Goal: Task Accomplishment & Management: Complete application form

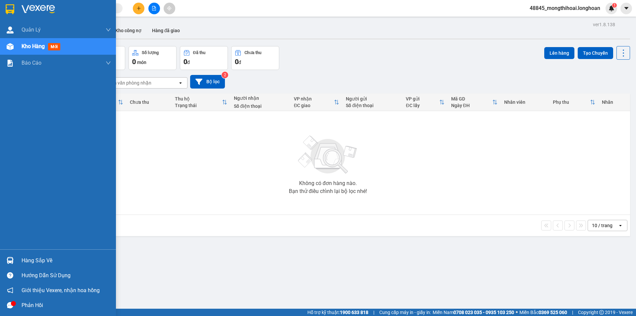
drag, startPoint x: 0, startPoint y: 12, endPoint x: 99, endPoint y: 8, distance: 99.1
click at [0, 11] on div at bounding box center [58, 11] width 116 height 22
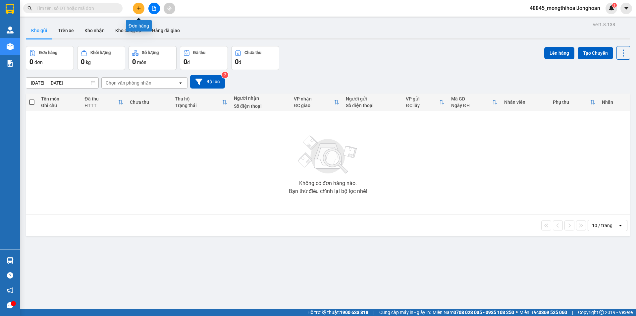
click at [139, 9] on icon "plus" at bounding box center [138, 8] width 5 height 5
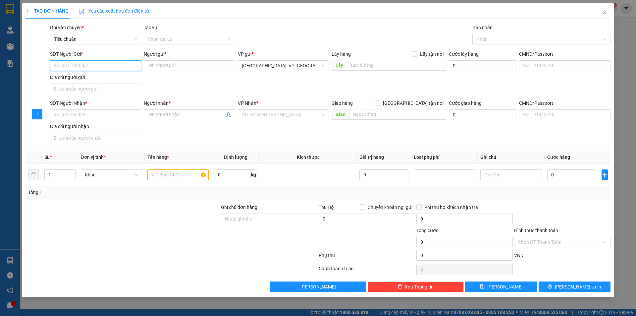
click at [133, 64] on input "SĐT Người Gửi *" at bounding box center [95, 65] width 91 height 11
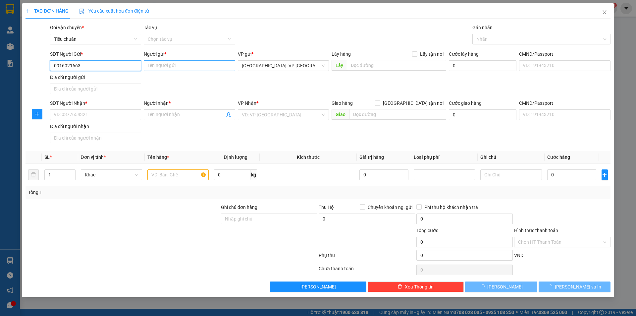
type input "0916021663"
click at [149, 63] on input "Người gửi *" at bounding box center [189, 65] width 91 height 11
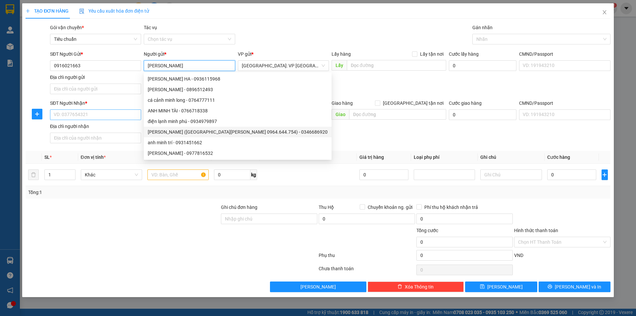
type input "[PERSON_NAME]"
click at [109, 114] on input "SĐT Người Nhận *" at bounding box center [95, 114] width 91 height 11
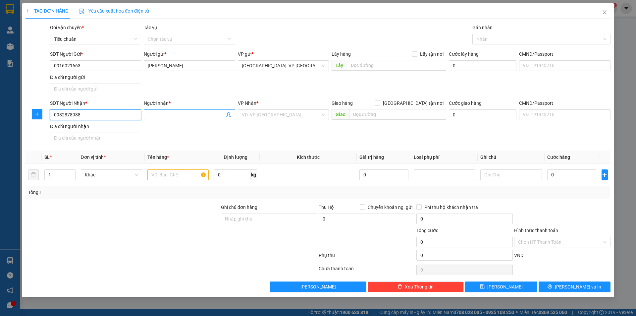
type input "0982878988"
click at [155, 113] on input "Người nhận *" at bounding box center [186, 114] width 76 height 7
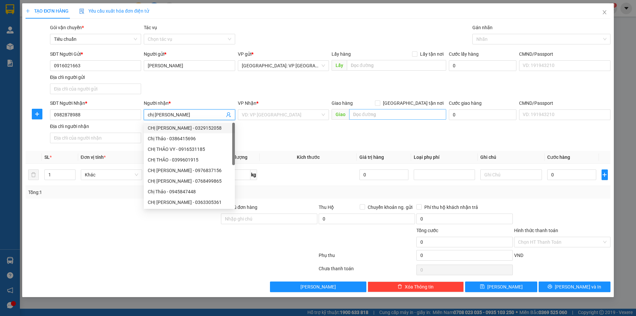
type input "chị [PERSON_NAME]"
click at [356, 110] on input "text" at bounding box center [397, 114] width 97 height 11
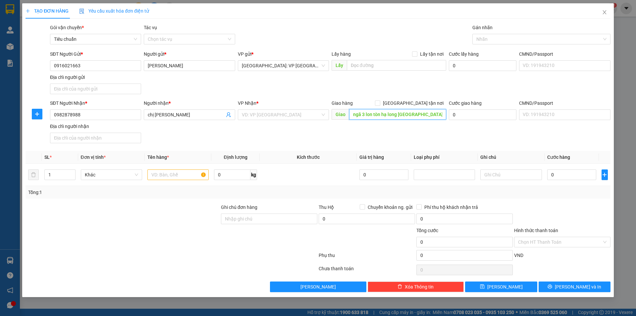
click at [370, 113] on input "ngã 3 lon tòn hạ long [GEOGRAPHIC_DATA]" at bounding box center [397, 114] width 97 height 11
click at [373, 111] on input "ngã 3 lon tòn hạ long [GEOGRAPHIC_DATA]" at bounding box center [397, 114] width 97 height 11
click at [371, 112] on input "ngã 3 lon tòn hạ long [GEOGRAPHIC_DATA]" at bounding box center [397, 114] width 97 height 11
click at [377, 112] on input "ngã 3 loon tòn hạ long [GEOGRAPHIC_DATA]" at bounding box center [397, 114] width 97 height 11
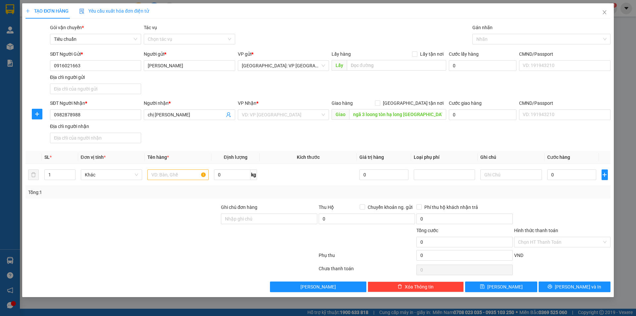
click at [385, 109] on div "Giao hàng [GEOGRAPHIC_DATA] tận nơi" at bounding box center [388, 104] width 115 height 10
click at [387, 113] on input "ngã 3 loong tòn hạ long [GEOGRAPHIC_DATA]" at bounding box center [397, 114] width 97 height 11
click at [381, 114] on input "ngã 3 loong tòn hạ long [GEOGRAPHIC_DATA]" at bounding box center [397, 114] width 97 height 11
click at [383, 113] on input "ngã 3 loong tòn hạ long [GEOGRAPHIC_DATA]" at bounding box center [397, 114] width 97 height 11
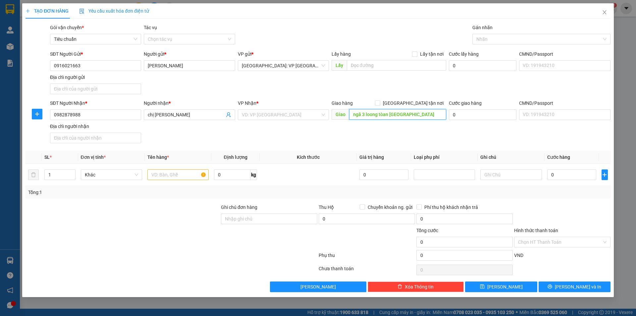
click at [387, 114] on input "ngã 3 loong tòan [GEOGRAPHIC_DATA]" at bounding box center [397, 114] width 97 height 11
click at [388, 114] on input "ngã 3 loong tòan [GEOGRAPHIC_DATA]" at bounding box center [397, 114] width 97 height 11
type input "ngã 3 loong tòang [GEOGRAPHIC_DATA]"
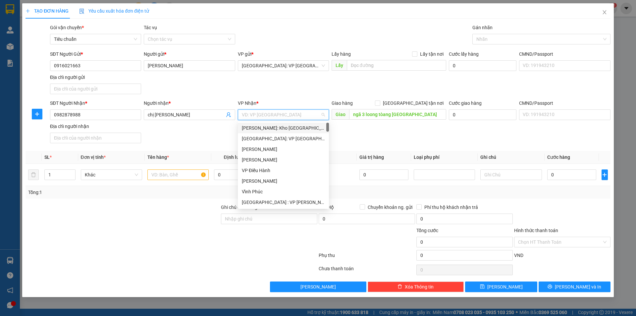
click at [294, 115] on input "search" at bounding box center [281, 115] width 78 height 10
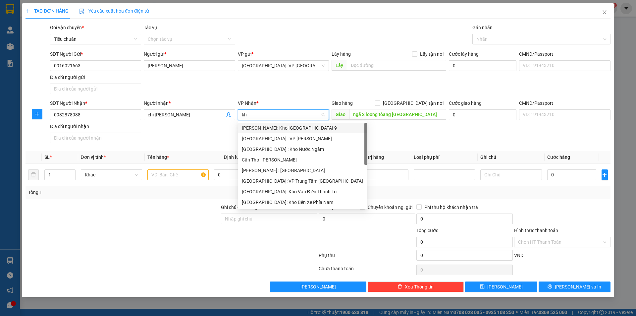
type input "k"
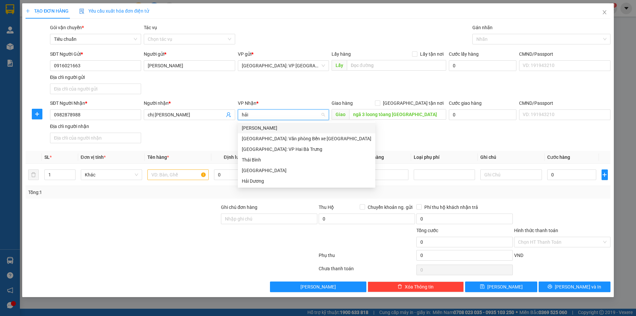
type input "hải"
drag, startPoint x: 302, startPoint y: 138, endPoint x: 303, endPoint y: 130, distance: 7.6
click at [302, 138] on div "[GEOGRAPHIC_DATA]: Văn phòng Bến xe [GEOGRAPHIC_DATA]" at bounding box center [306, 138] width 129 height 7
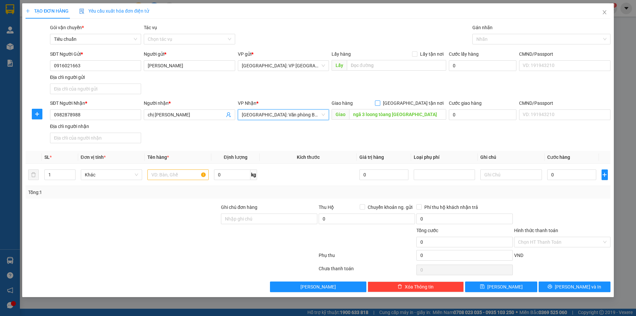
click at [380, 103] on input "[GEOGRAPHIC_DATA] tận nơi" at bounding box center [377, 102] width 5 height 5
checkbox input "true"
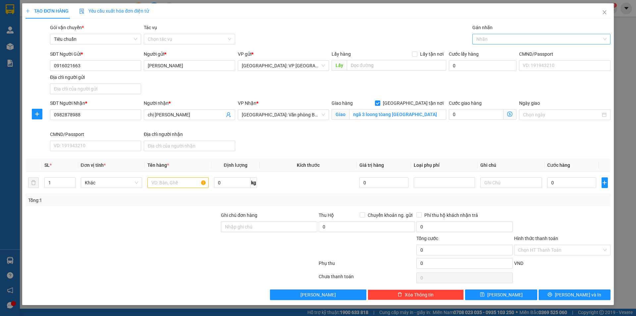
click at [494, 41] on div at bounding box center [538, 39] width 128 height 8
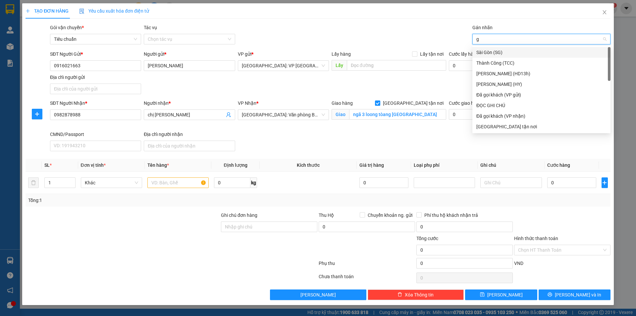
type input "gi"
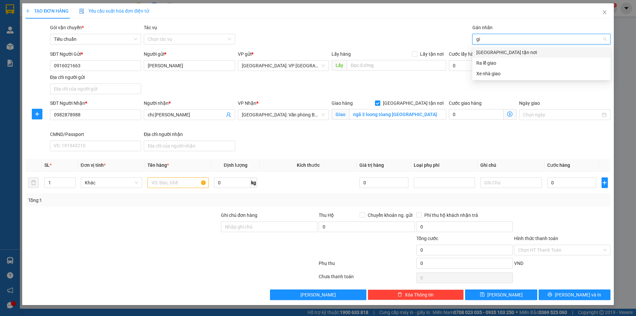
click at [496, 54] on div "[GEOGRAPHIC_DATA] tận nơi" at bounding box center [541, 52] width 130 height 7
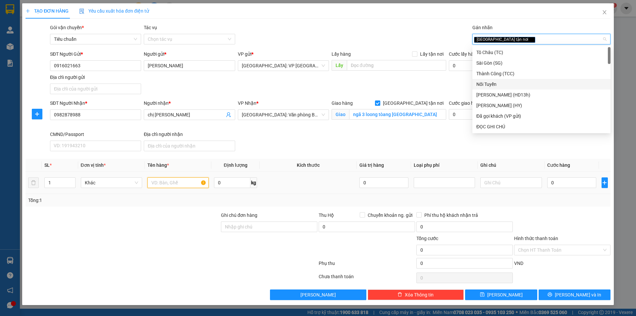
click at [170, 185] on input "text" at bounding box center [177, 182] width 61 height 11
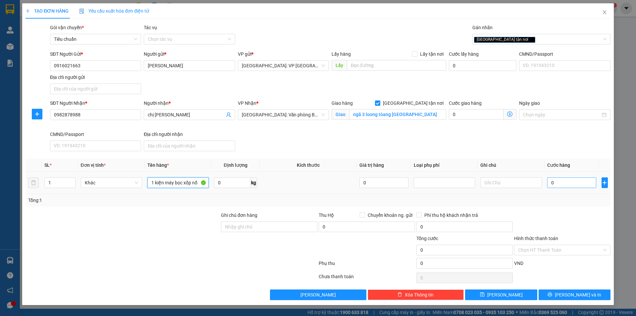
type input "1 kiện máy bọc xốp nổ"
click at [561, 187] on input "0" at bounding box center [571, 182] width 49 height 11
click at [577, 183] on input "0" at bounding box center [571, 182] width 49 height 11
type input "01"
type input "1"
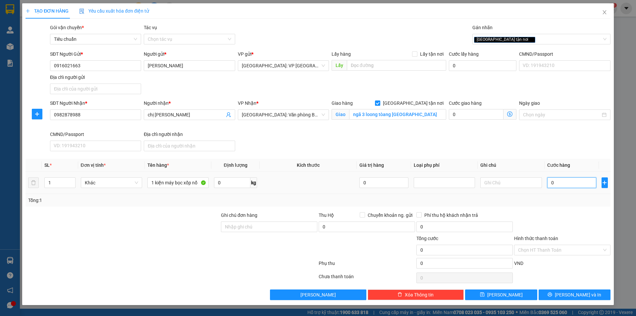
type input "1"
type input "010"
type input "10"
type input "0.100"
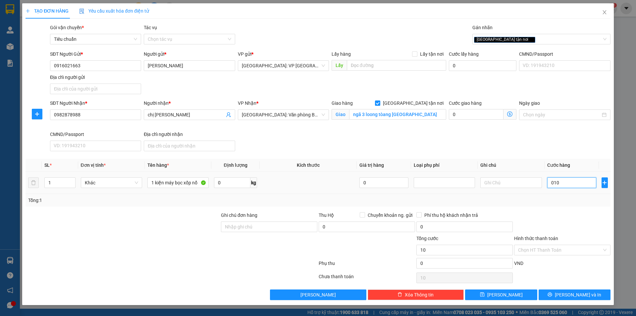
type input "100"
type input "01.000"
type input "1.000"
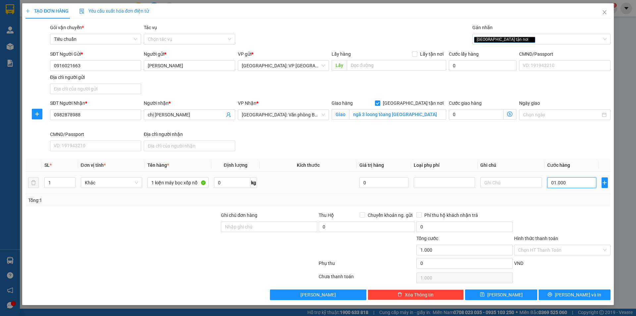
type input "010.000"
type input "10.000"
type input "0.100.000"
type input "100.000"
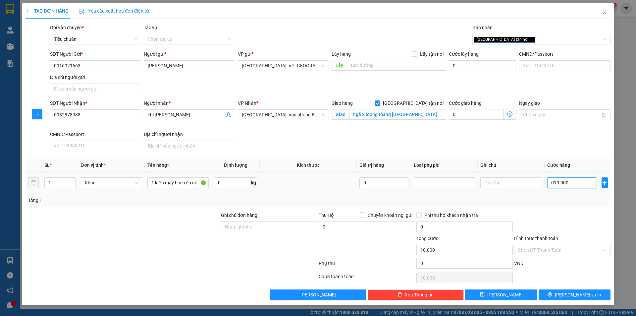
type input "100.000"
click at [568, 287] on div "Transit Pickup Surcharge Ids Transit Deliver Surcharge Ids Transit Deliver Surc…" at bounding box center [317, 162] width 585 height 276
click at [567, 294] on button "[PERSON_NAME] và In" at bounding box center [574, 294] width 72 height 11
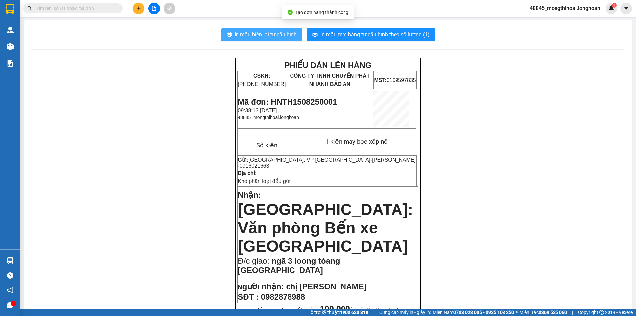
click at [266, 32] on span "In mẫu biên lai tự cấu hình" at bounding box center [265, 34] width 62 height 8
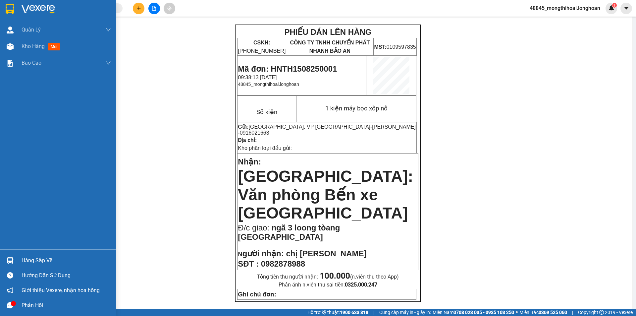
click at [6, 10] on img at bounding box center [10, 9] width 9 height 10
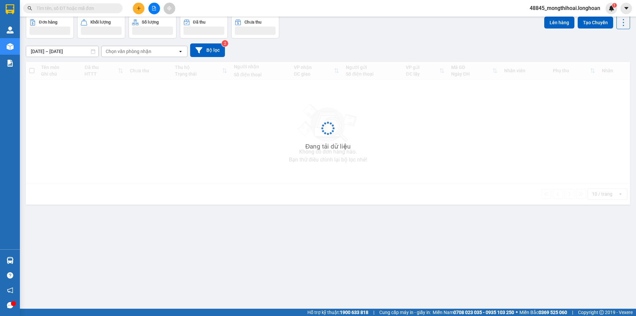
scroll to position [30, 0]
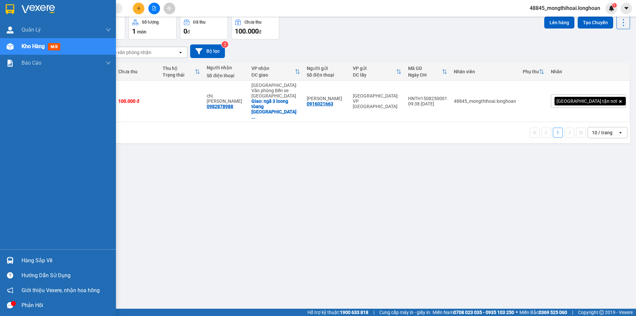
click at [6, 8] on img at bounding box center [10, 9] width 9 height 10
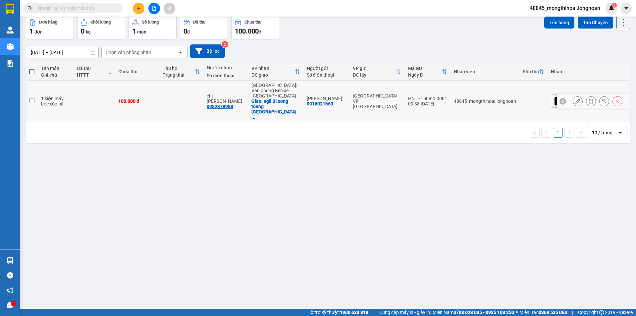
click at [588, 99] on icon at bounding box center [590, 101] width 5 height 5
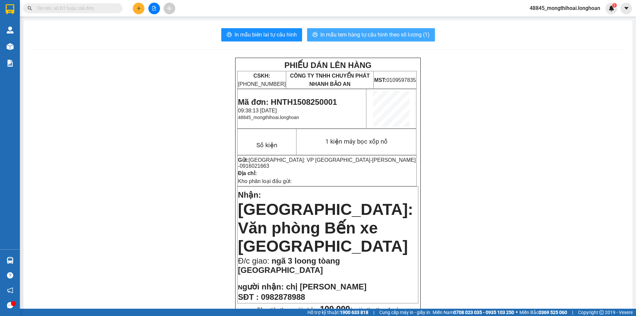
click at [369, 35] on span "In mẫu tem hàng tự cấu hình theo số lượng (1)" at bounding box center [374, 34] width 109 height 8
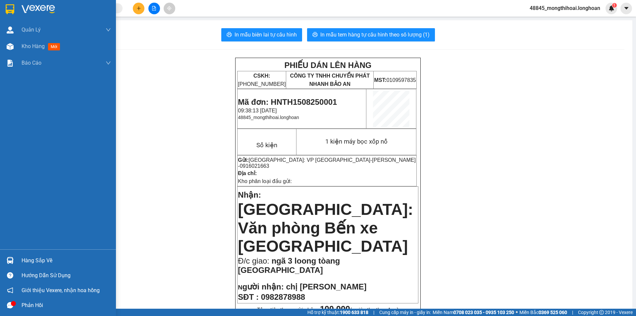
click at [1, 6] on div at bounding box center [58, 11] width 116 height 22
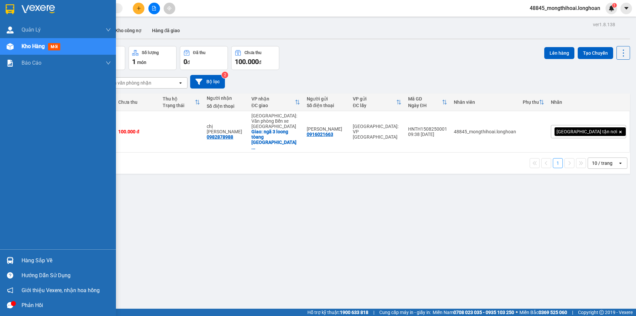
drag, startPoint x: 5, startPoint y: 6, endPoint x: 39, endPoint y: 0, distance: 34.4
click at [5, 6] on div at bounding box center [10, 9] width 12 height 12
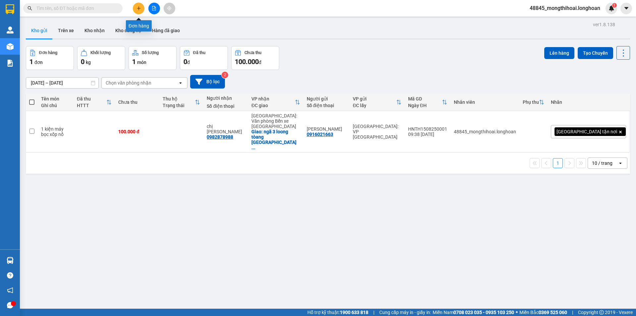
click at [138, 8] on icon "plus" at bounding box center [139, 8] width 4 height 0
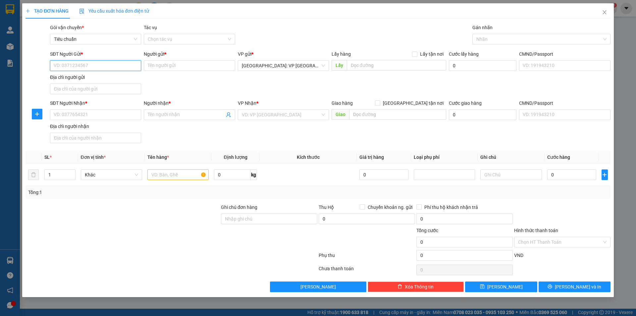
click at [120, 64] on input "SĐT Người Gửi *" at bounding box center [95, 65] width 91 height 11
paste input "039964636"
click at [120, 64] on input "039964636" at bounding box center [95, 65] width 91 height 11
click at [108, 78] on div "0399646366 - Hoàng Phát Đạt" at bounding box center [95, 78] width 83 height 7
type input "0399646366"
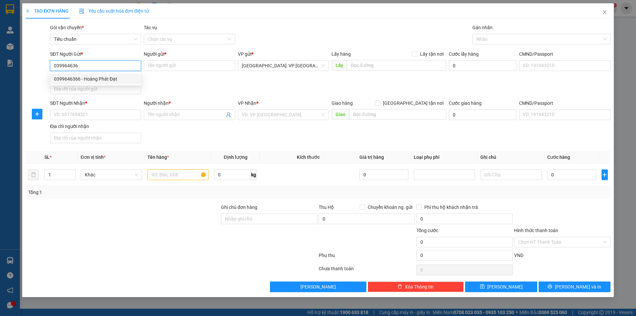
type input "Hoàng Phát Đạt"
type input "0399646366"
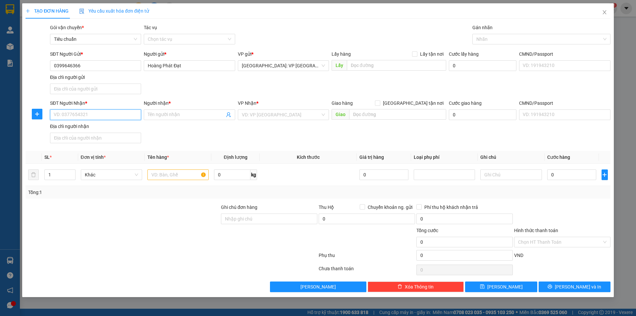
click at [106, 116] on input "SĐT Người Nhận *" at bounding box center [95, 114] width 91 height 11
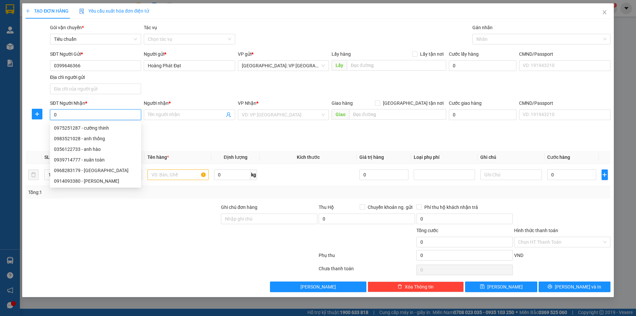
paste input "975251287"
type input "0975251287"
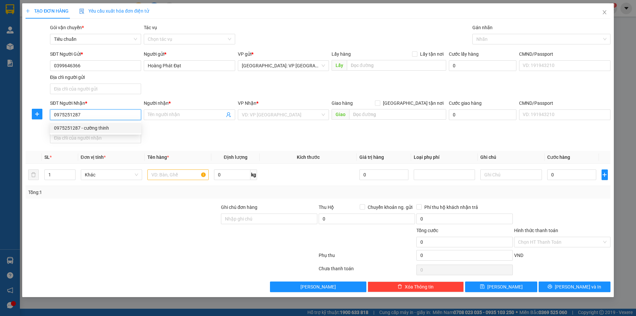
click at [102, 127] on div "0975251287 - cường thinh" at bounding box center [95, 127] width 83 height 7
type input "cường thinh"
type input "XUÂN TRƯỜNG [PERSON_NAME] ĐỒNG NAI QL1A"
type input "0975251287"
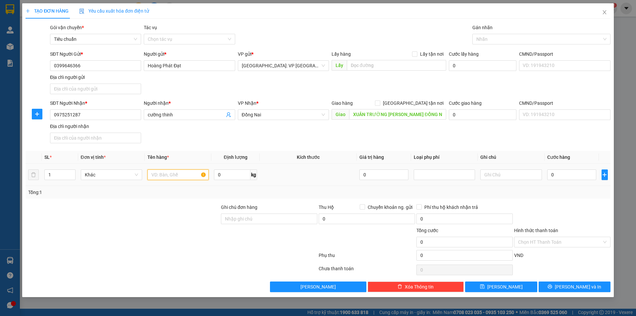
click at [172, 177] on input "text" at bounding box center [177, 174] width 61 height 11
click at [175, 174] on input "1 thanh dài đong catong" at bounding box center [177, 174] width 61 height 11
type input "1 thanh dài 4m đong catong"
click at [422, 116] on input "XUÂN TRƯỜNG [PERSON_NAME] ĐỒNG NAI QL1A" at bounding box center [397, 114] width 97 height 11
click at [558, 173] on input "0" at bounding box center [571, 174] width 49 height 11
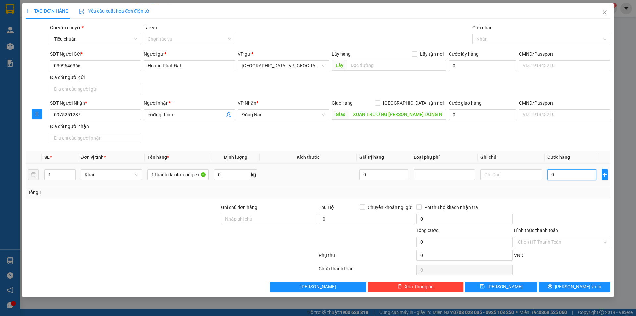
click at [564, 176] on input "0" at bounding box center [571, 174] width 49 height 11
type input "01"
type input "1"
type input "015"
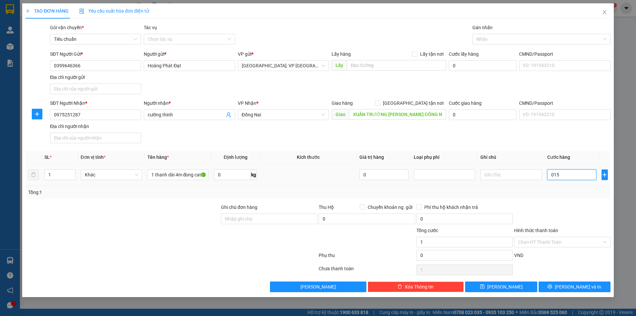
type input "15"
type input "0.150"
type input "150"
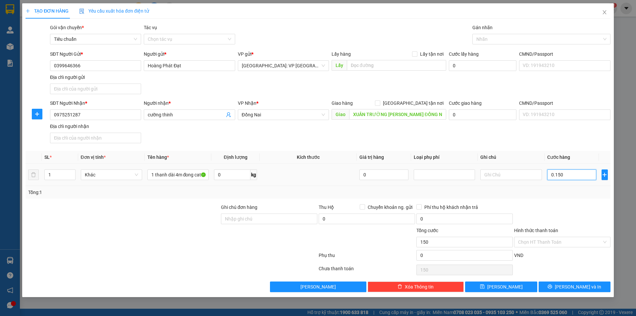
type input "01.500"
type input "1.500"
type input "015.000"
type input "15.000"
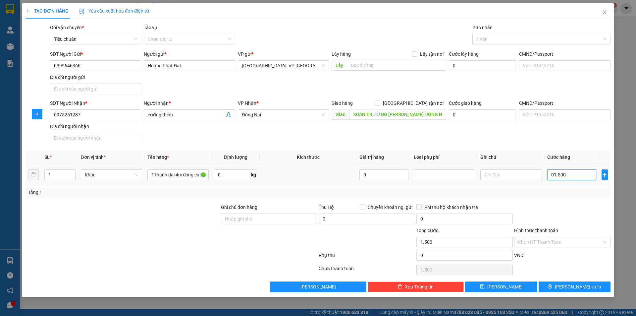
type input "15.000"
type input "0.150.000"
type input "150.000"
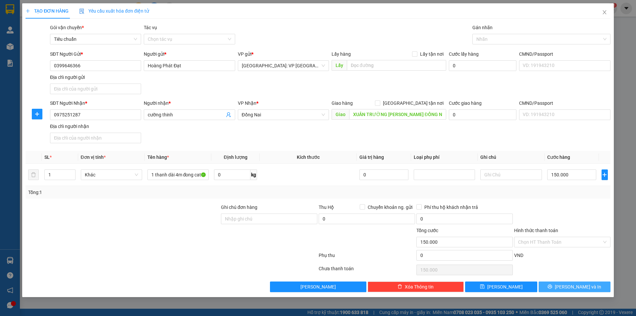
click at [557, 284] on button "[PERSON_NAME] và In" at bounding box center [574, 286] width 72 height 11
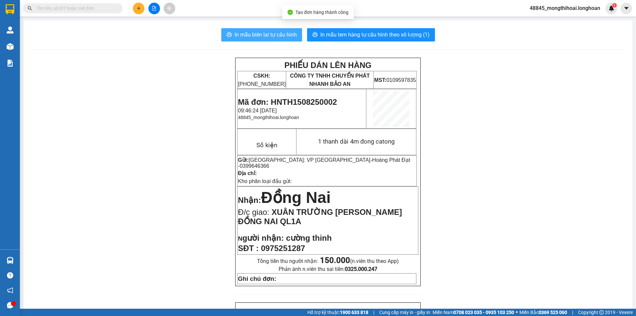
click at [275, 32] on span "In mẫu biên lai tự cấu hình" at bounding box center [265, 34] width 62 height 8
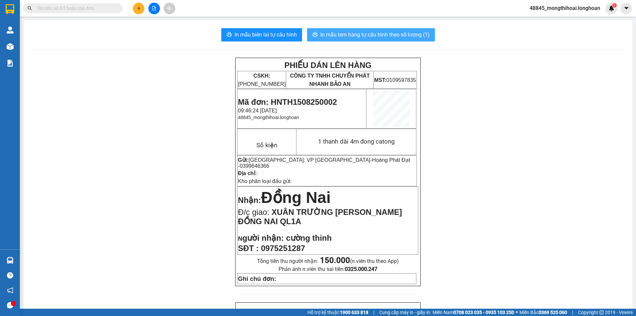
click at [360, 32] on span "In mẫu tem hàng tự cấu hình theo số lượng (1)" at bounding box center [374, 34] width 109 height 8
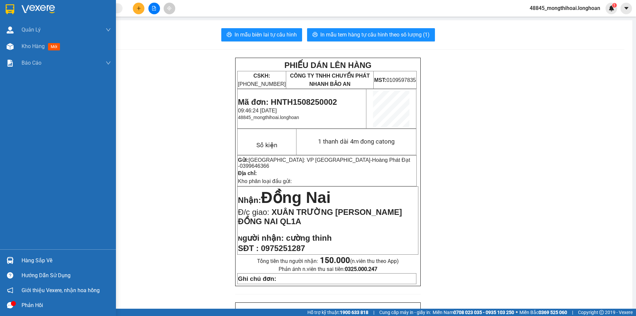
click at [2, 9] on div at bounding box center [58, 11] width 116 height 22
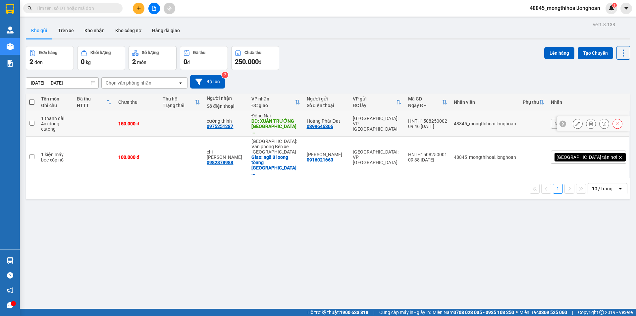
drag, startPoint x: 431, startPoint y: 117, endPoint x: 481, endPoint y: 121, distance: 49.9
click at [481, 121] on tr "1 thanh dài 4m đong catong 150.000 đ cường thinh 0975251287 Đồng Nai DĐ: XUÂN T…" at bounding box center [328, 123] width 604 height 25
checkbox input "true"
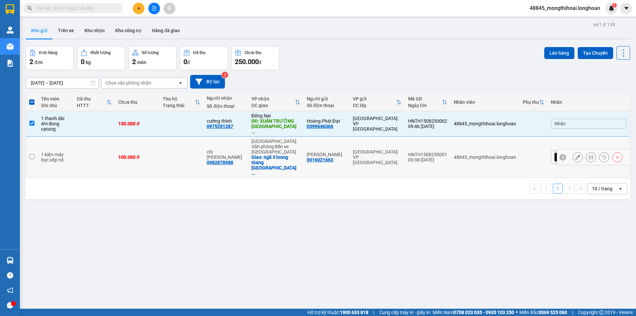
drag, startPoint x: 437, startPoint y: 144, endPoint x: 478, endPoint y: 145, distance: 40.8
click at [478, 145] on tr "1 kiện máy bọc xốp nổ 100.000 đ chị thảo 0982878988 [GEOGRAPHIC_DATA]: Văn phòn…" at bounding box center [328, 156] width 604 height 41
checkbox input "true"
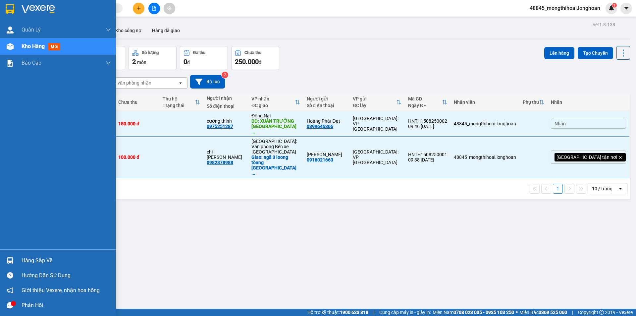
click at [6, 8] on img at bounding box center [10, 9] width 9 height 10
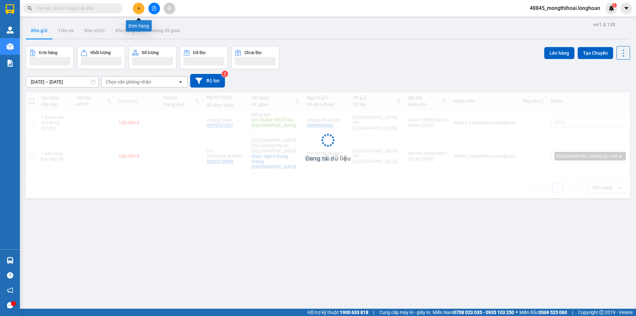
click at [137, 5] on button at bounding box center [139, 9] width 12 height 12
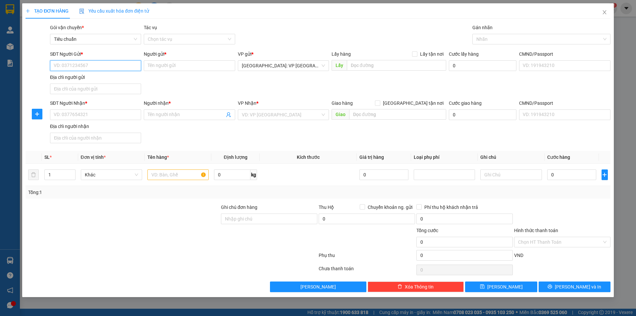
click at [125, 65] on input "SĐT Người Gửi *" at bounding box center [95, 65] width 91 height 11
type input "0833824908"
click at [98, 75] on div "0833824908 - [PERSON_NAME]" at bounding box center [95, 78] width 83 height 7
type input "[PERSON_NAME]"
checkbox input "true"
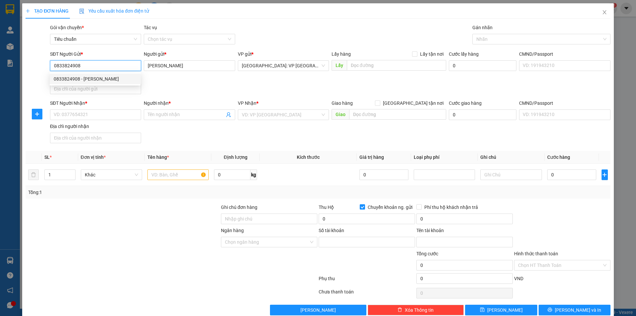
type input "100871356665"
type input "[PERSON_NAME]"
type input "0833824908"
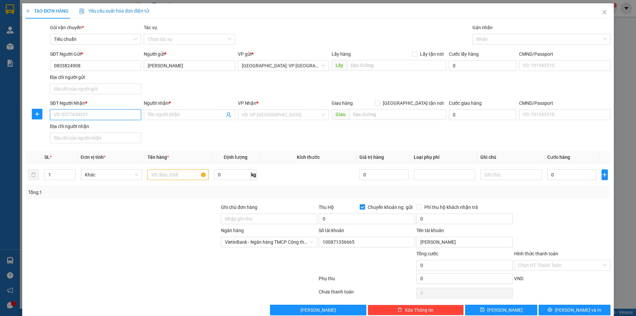
click at [115, 119] on input "SĐT Người Nhận *" at bounding box center [95, 114] width 91 height 11
click at [61, 115] on input "0833824908" at bounding box center [95, 114] width 91 height 11
click at [80, 113] on input "0983824908" at bounding box center [95, 114] width 91 height 11
click at [66, 110] on input "098297082" at bounding box center [95, 114] width 91 height 11
type input "0982967082"
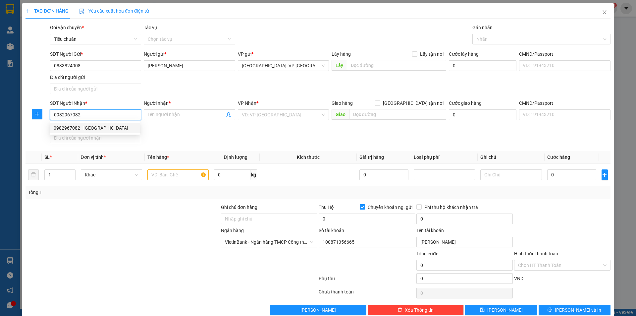
click at [83, 128] on div "0982967082 - [GEOGRAPHIC_DATA]" at bounding box center [95, 127] width 82 height 7
type input "anh sơn"
checkbox input "false"
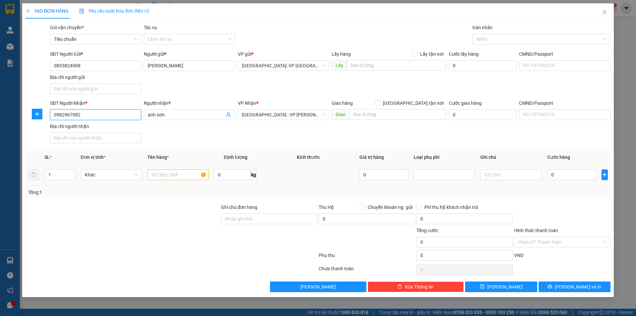
type input "0982967082"
click at [179, 176] on input "text" at bounding box center [177, 174] width 61 height 11
type input "1 kiện giấy"
click at [567, 175] on input "0" at bounding box center [571, 174] width 49 height 11
click at [568, 179] on input "0" at bounding box center [571, 174] width 49 height 11
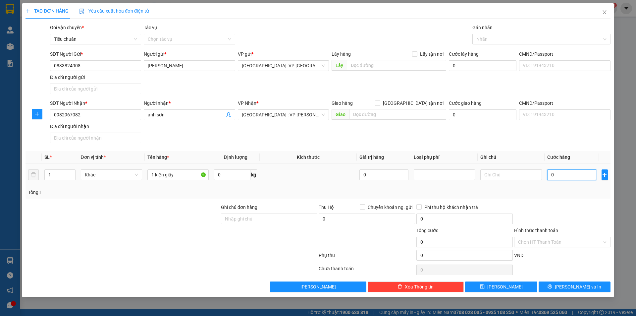
type input "01"
type input "1"
type input "014"
type input "14"
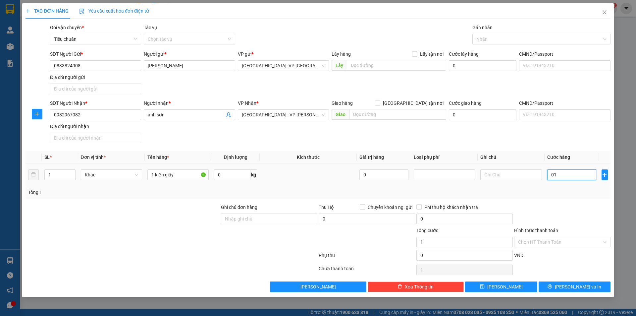
type input "14"
type input "0.140"
type input "140"
type input "01.400"
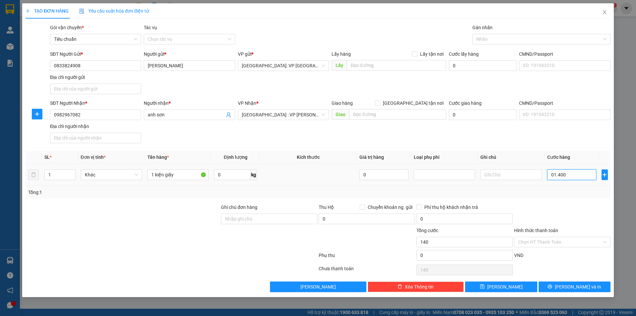
type input "1.400"
type input "014.000"
type input "14.000"
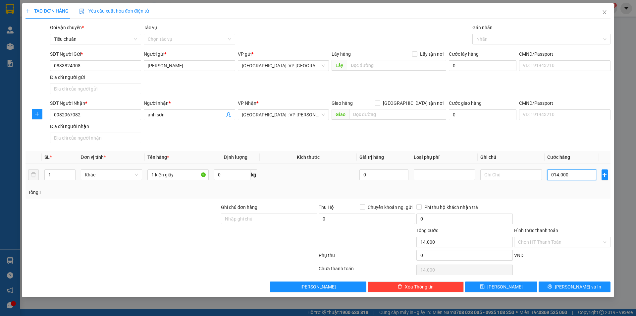
type input "0.140.000"
type input "140.000"
click at [552, 289] on span "printer" at bounding box center [549, 286] width 5 height 5
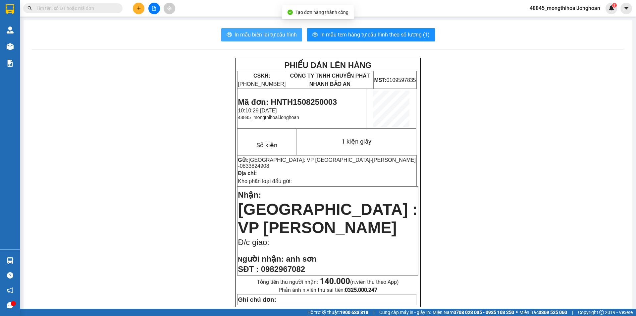
click at [282, 31] on span "In mẫu biên lai tự cấu hình" at bounding box center [265, 34] width 62 height 8
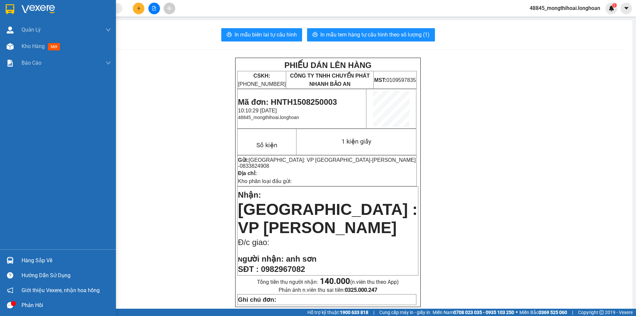
drag, startPoint x: 2, startPoint y: 7, endPoint x: 94, endPoint y: 0, distance: 92.3
click at [2, 7] on div at bounding box center [58, 11] width 116 height 22
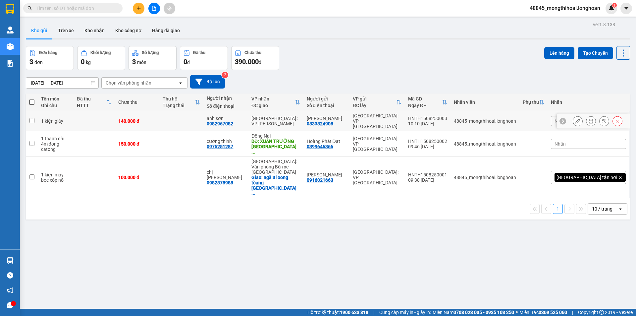
drag, startPoint x: 440, startPoint y: 114, endPoint x: 478, endPoint y: 116, distance: 38.1
click at [450, 116] on td "HNTH1508250003 10:10 [DATE]" at bounding box center [428, 121] width 46 height 20
checkbox input "true"
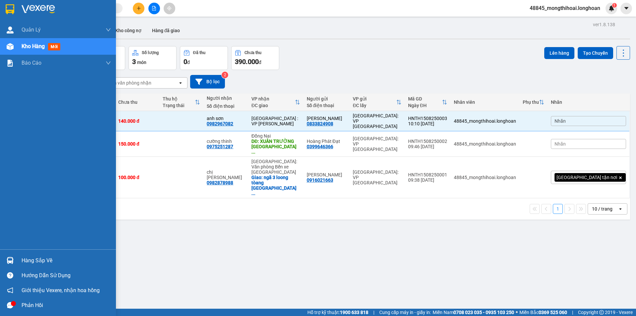
click at [0, 7] on div at bounding box center [58, 11] width 116 height 22
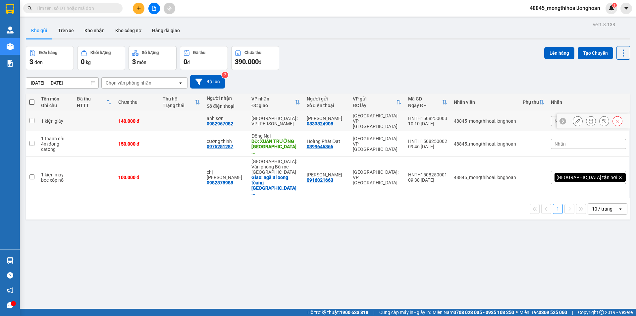
click at [588, 120] on icon at bounding box center [590, 121] width 5 height 5
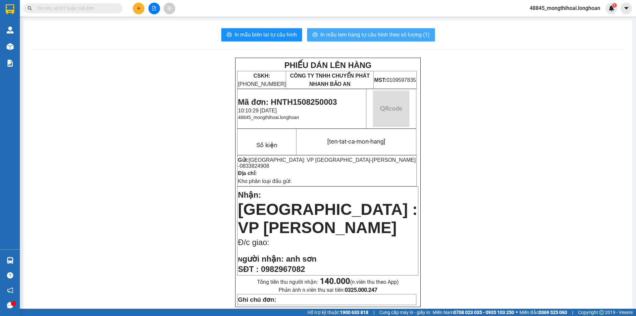
click at [409, 35] on span "In mẫu tem hàng tự cấu hình theo số lượng (1)" at bounding box center [374, 34] width 109 height 8
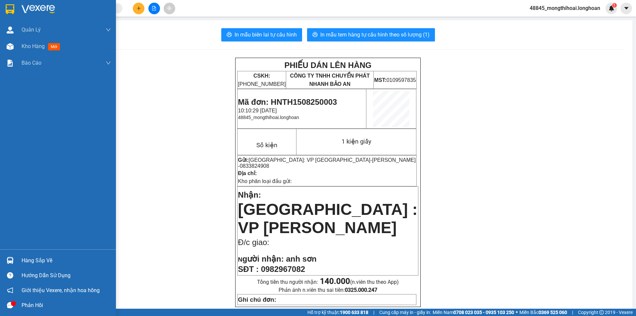
click at [4, 7] on div at bounding box center [58, 11] width 116 height 22
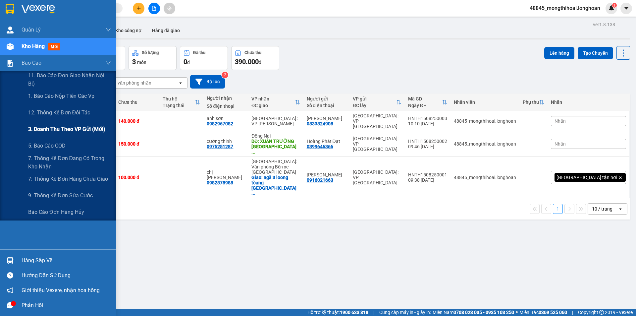
click at [77, 127] on span "3. Doanh Thu theo VP Gửi (mới)" at bounding box center [66, 129] width 77 height 8
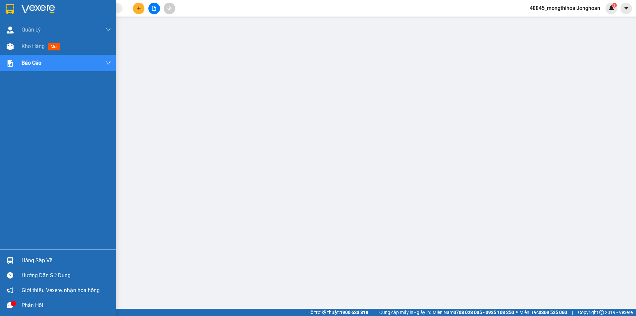
click at [5, 9] on div at bounding box center [10, 9] width 12 height 12
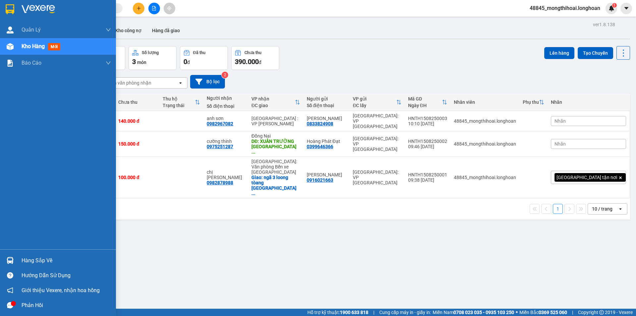
click at [5, 7] on div at bounding box center [10, 9] width 12 height 12
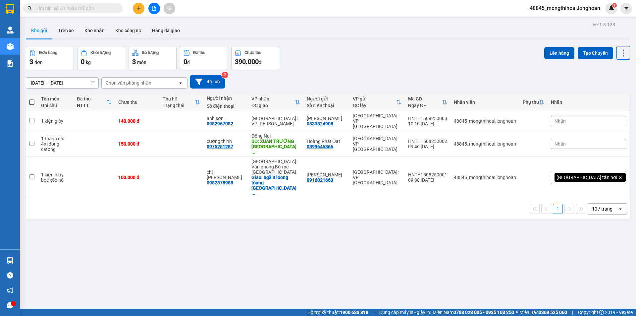
click at [129, 216] on div "ver 1.8.138 Kho gửi Trên xe Kho nhận Kho công nợ Hàng đã giao Đơn hàng 3 đơn Kh…" at bounding box center [327, 178] width 609 height 316
